Goal: Task Accomplishment & Management: Use online tool/utility

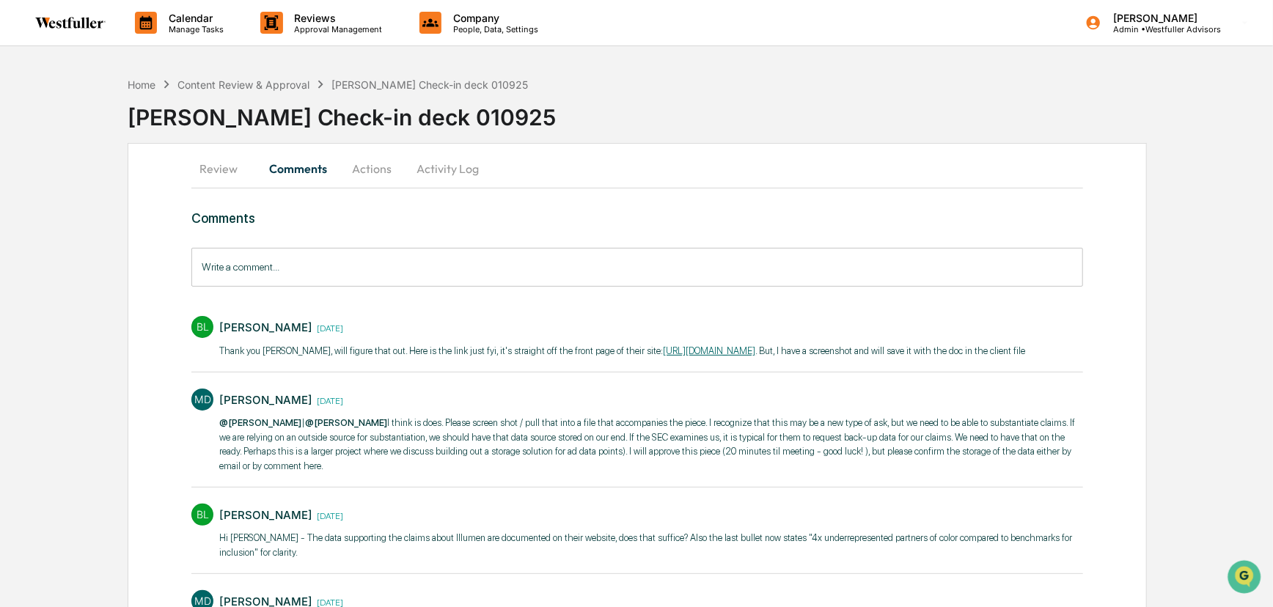
click at [243, 76] on div "Home Content Review & Approval [PERSON_NAME] Check-in deck 010925" at bounding box center [328, 84] width 401 height 16
click at [245, 84] on div "Content Review & Approval" at bounding box center [244, 84] width 132 height 12
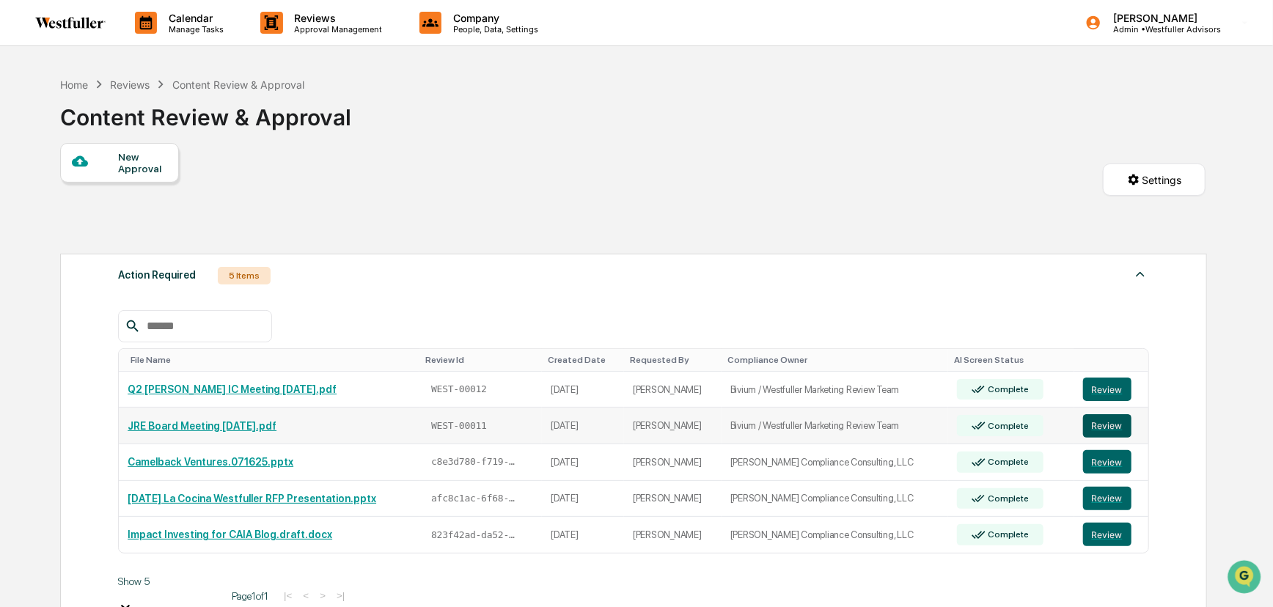
click at [1116, 428] on button "Review" at bounding box center [1107, 425] width 48 height 23
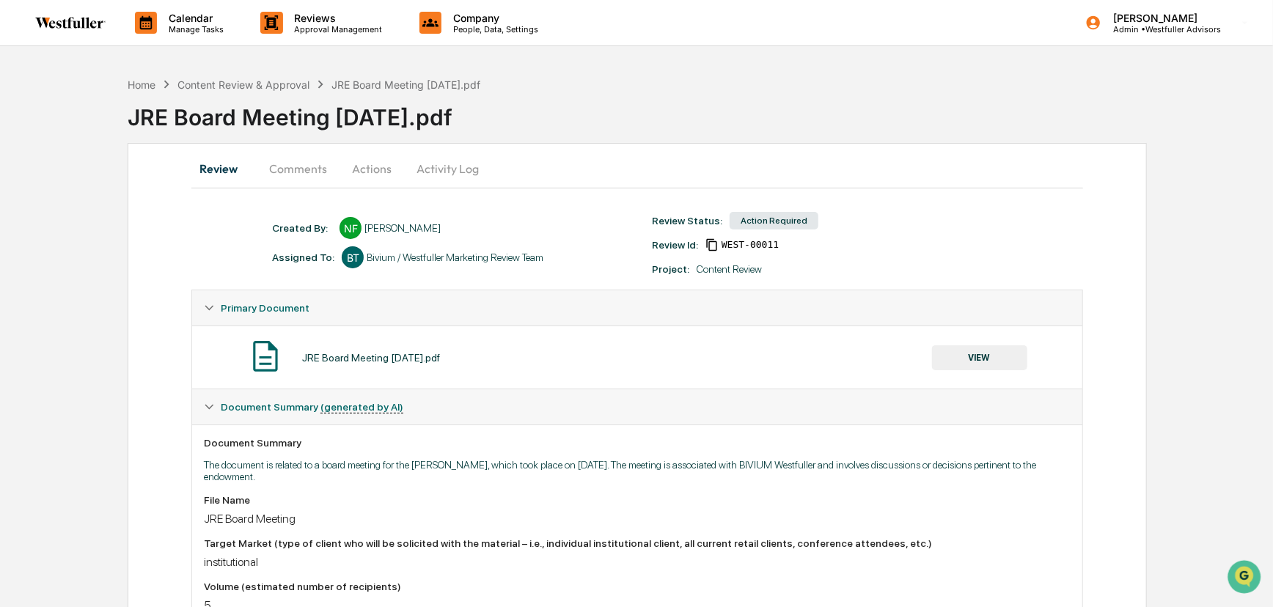
click at [302, 176] on button "Comments" at bounding box center [297, 168] width 81 height 35
